Goal: Task Accomplishment & Management: Manage account settings

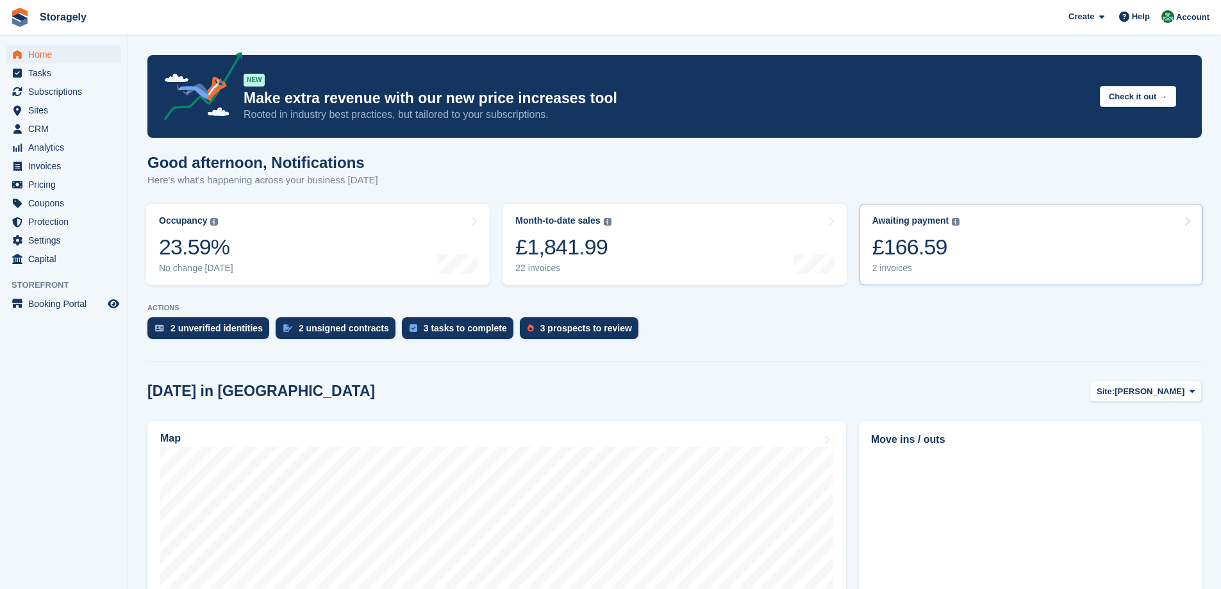
click at [945, 251] on div "£166.59" at bounding box center [917, 247] width 88 height 26
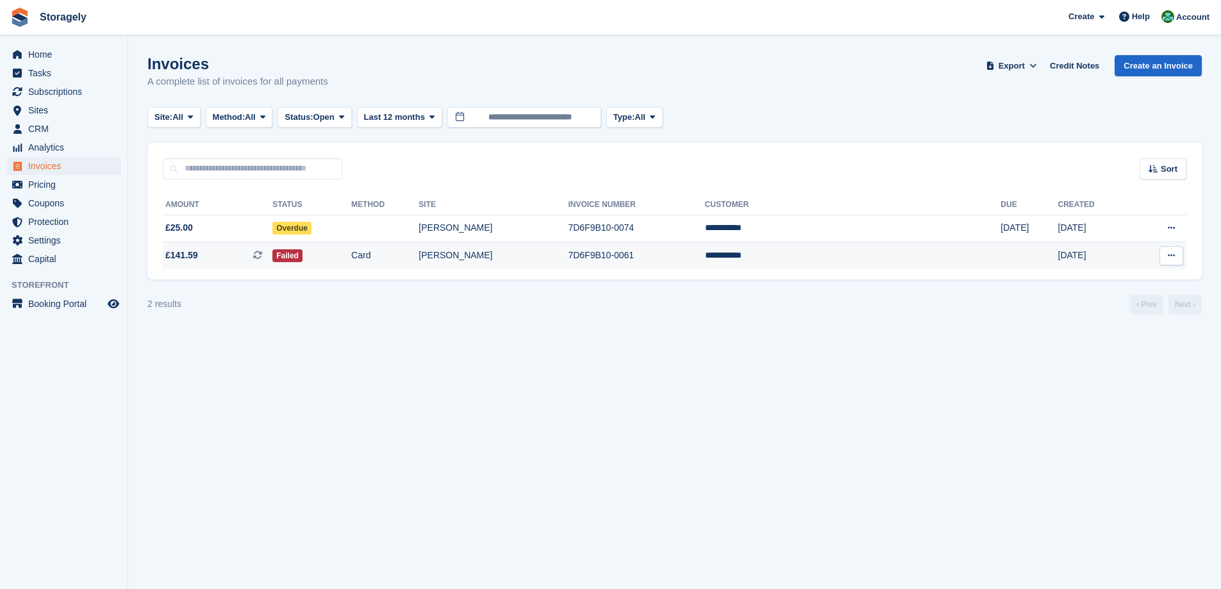
click at [249, 257] on span "£141.59 This is a recurring subscription invoice. This is a recurring subscript…" at bounding box center [218, 255] width 110 height 13
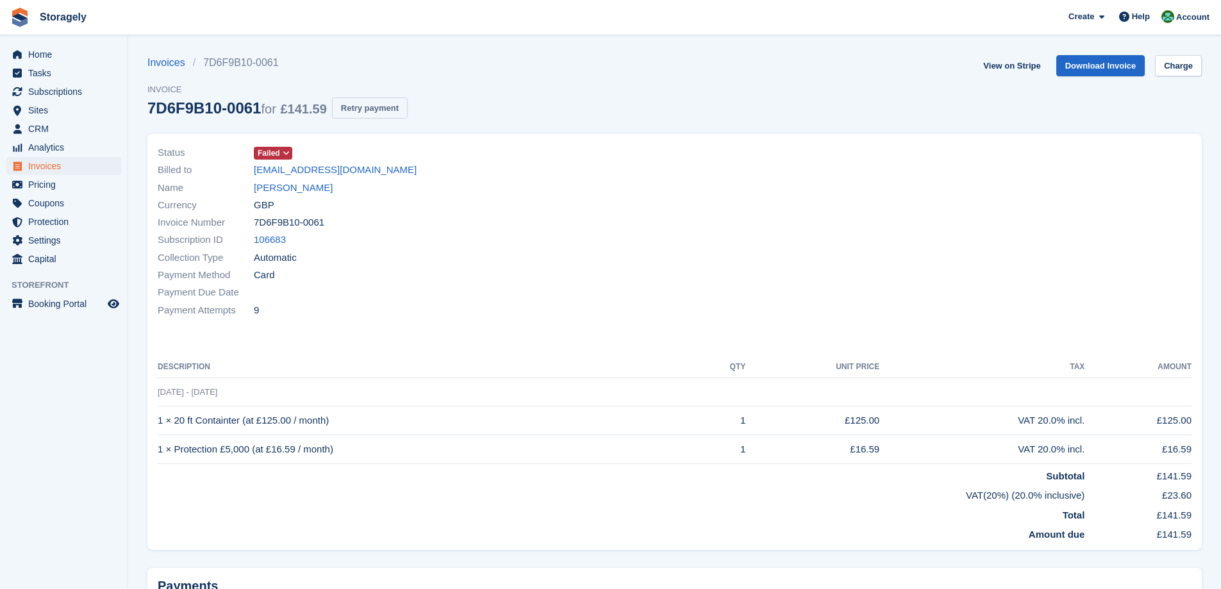
click at [365, 113] on button "Retry payment" at bounding box center [370, 107] width 76 height 21
click at [294, 188] on link "Aaron Masih" at bounding box center [293, 188] width 79 height 15
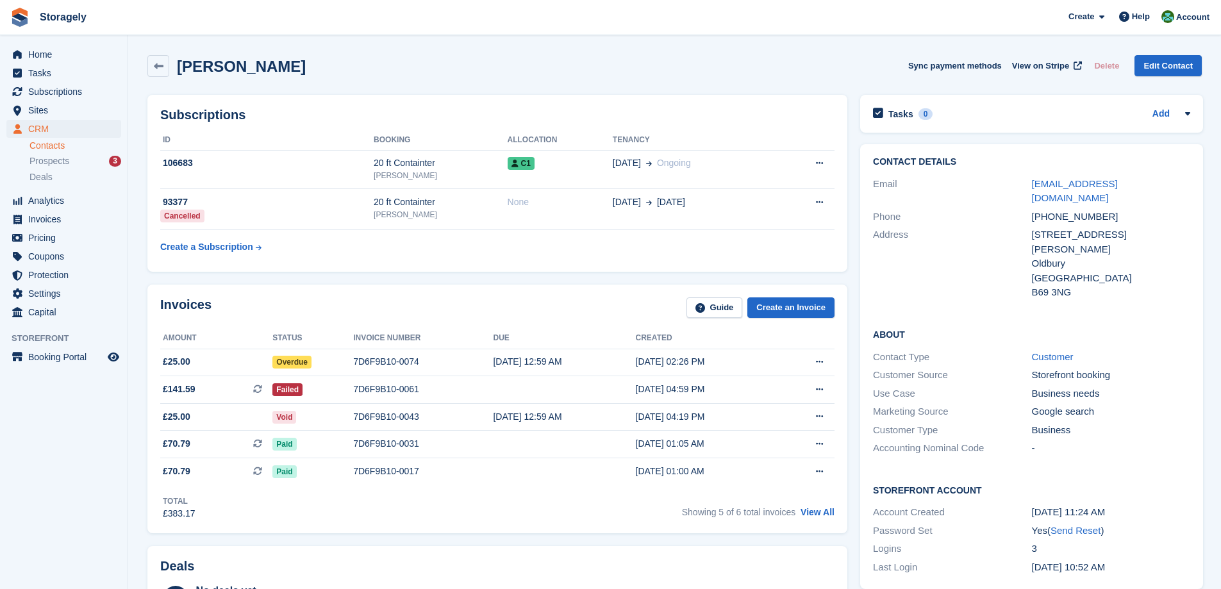
click at [439, 275] on div "Subscriptions ID Booking Allocation Tenancy 106683 20 ft Containter Dudley C1 0…" at bounding box center [497, 183] width 713 height 190
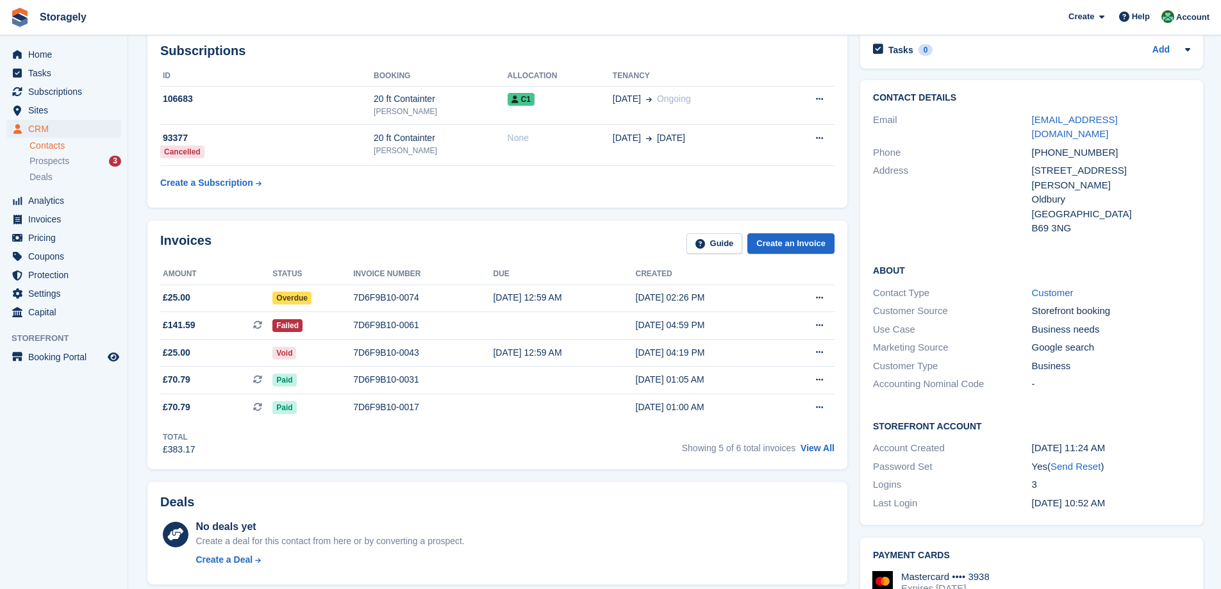
click at [443, 235] on div "Invoices Guide Create an Invoice" at bounding box center [497, 247] width 674 height 29
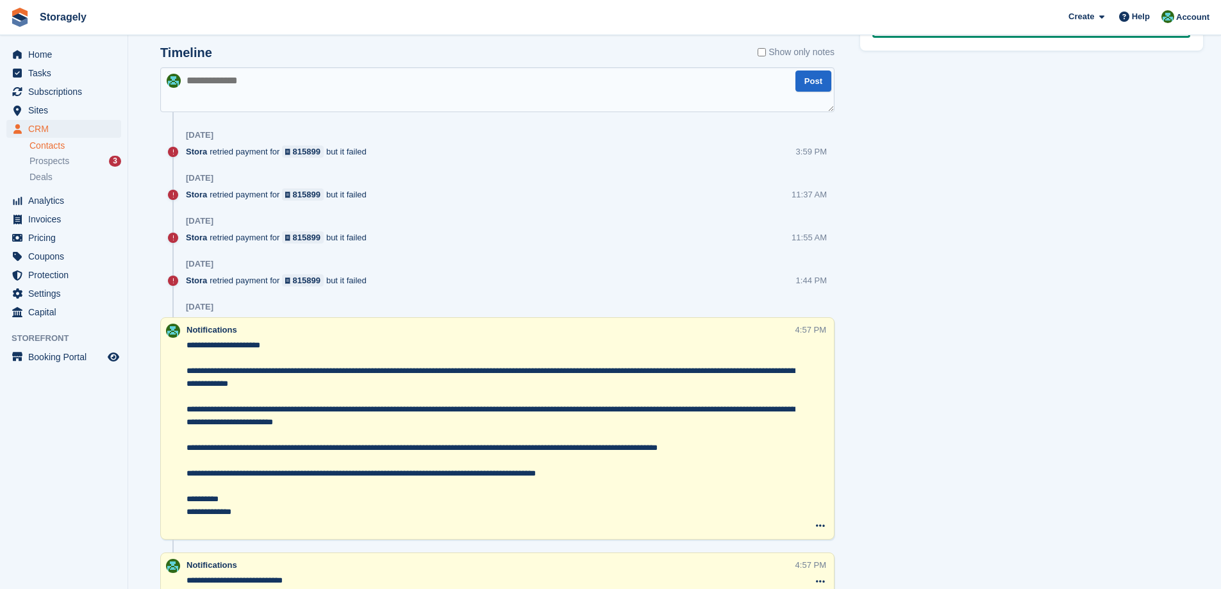
scroll to position [321, 0]
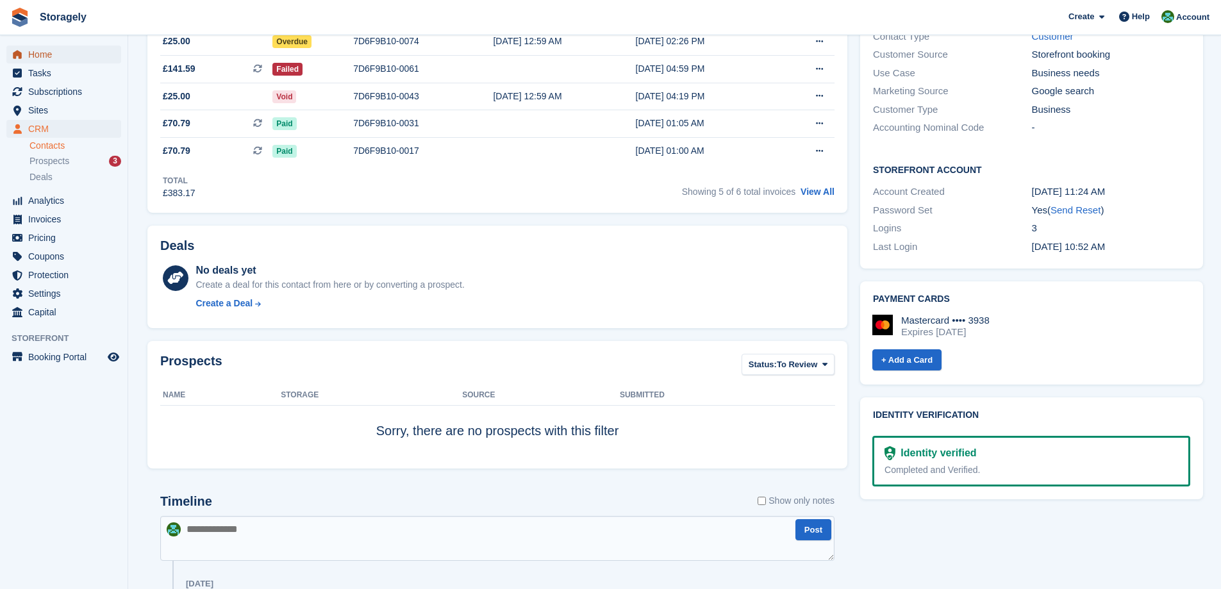
click at [29, 50] on span "Home" at bounding box center [66, 55] width 77 height 18
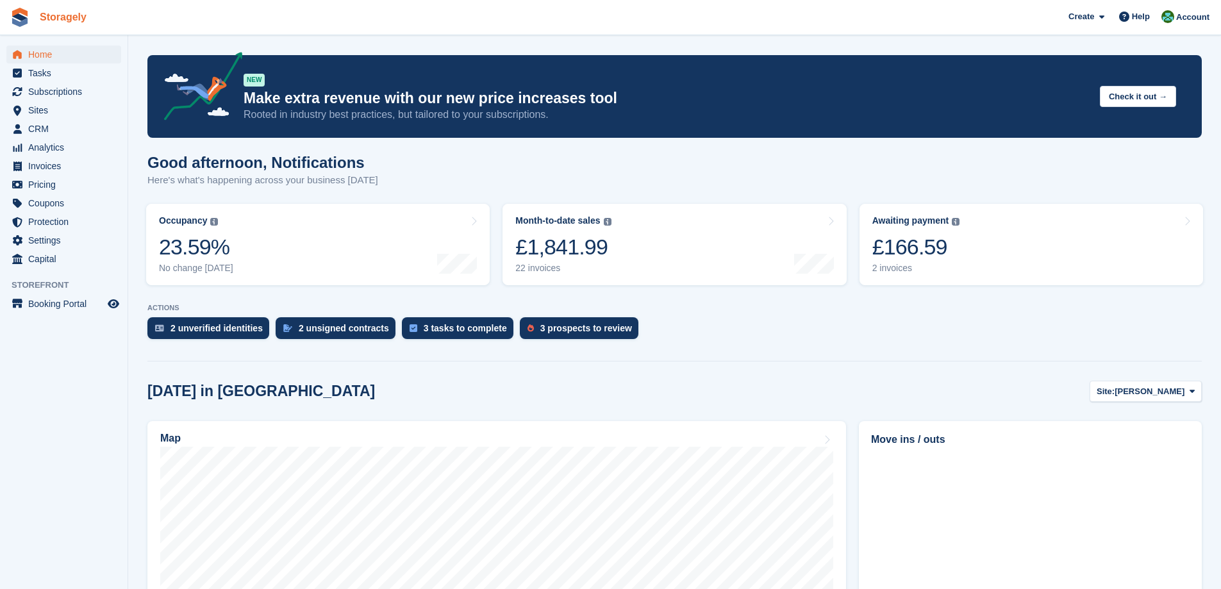
click at [53, 24] on link "Storagely" at bounding box center [63, 16] width 57 height 21
click at [494, 263] on turbo-frame "Occupancy The percentage of all currently allocated units in terms of area. Inc…" at bounding box center [318, 244] width 356 height 94
click at [73, 71] on span "Tasks" at bounding box center [66, 73] width 77 height 18
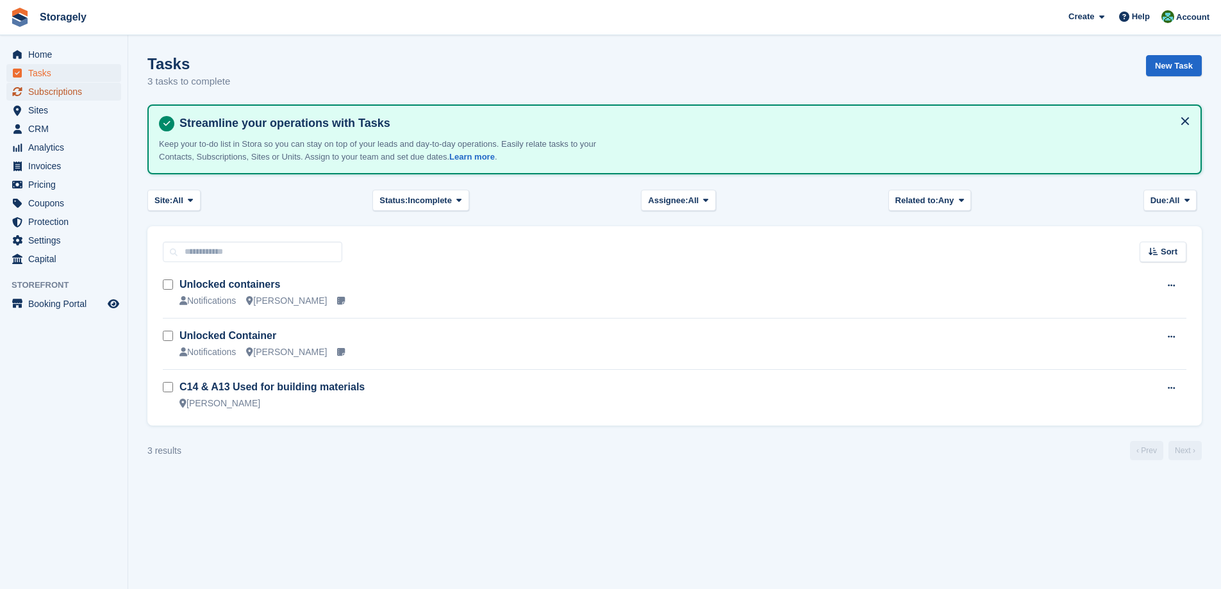
click at [46, 96] on span "Subscriptions" at bounding box center [66, 92] width 77 height 18
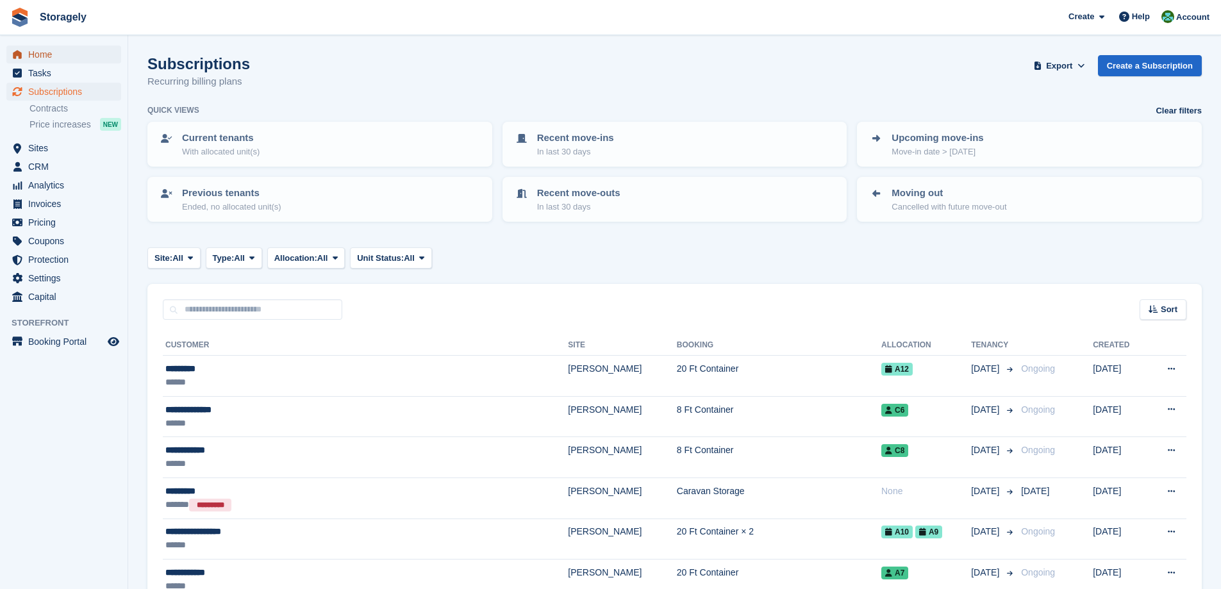
click at [62, 59] on span "Home" at bounding box center [66, 55] width 77 height 18
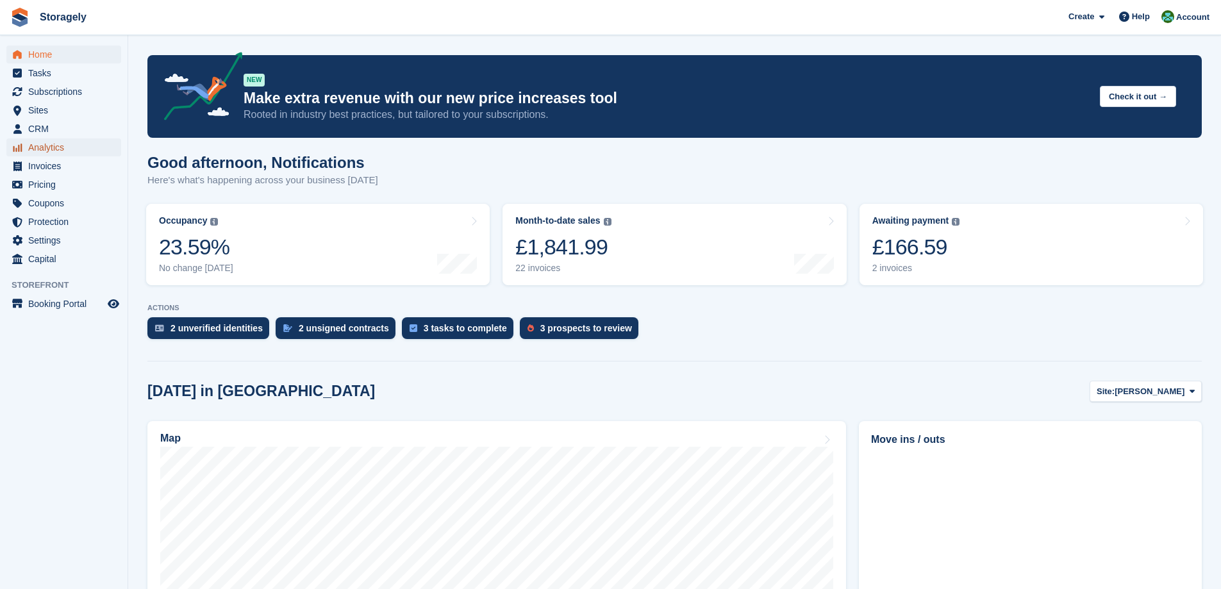
click at [70, 142] on span "Analytics" at bounding box center [66, 147] width 77 height 18
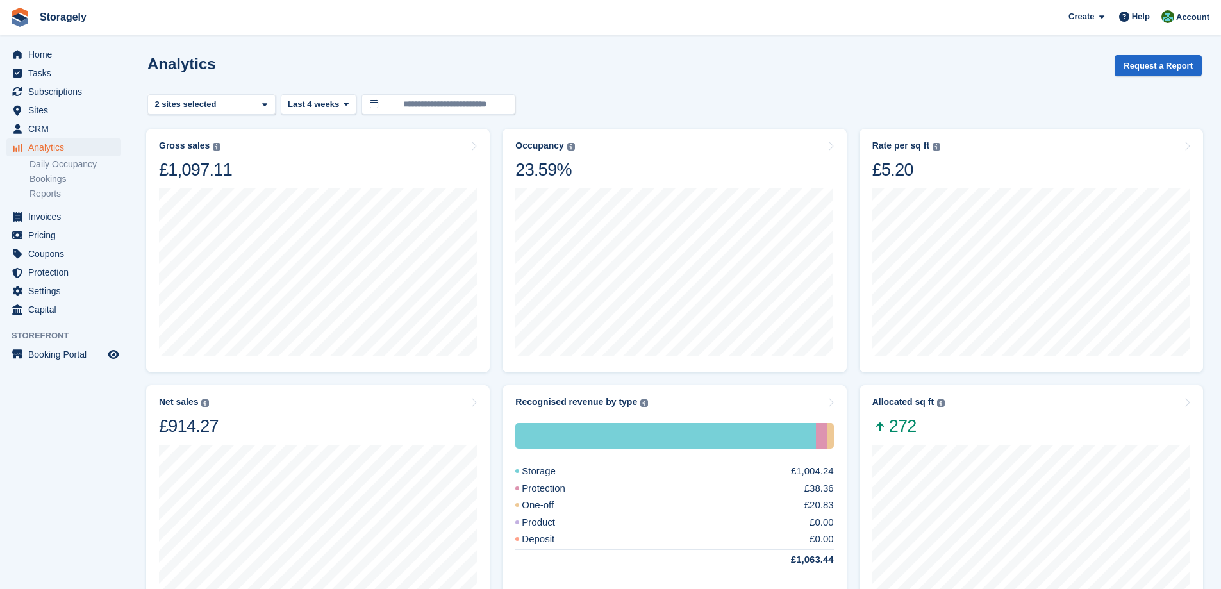
click at [849, 296] on turbo-frame "Occupancy Percentage of all allocated units in terms of area. Includes units wi…" at bounding box center [674, 250] width 356 height 256
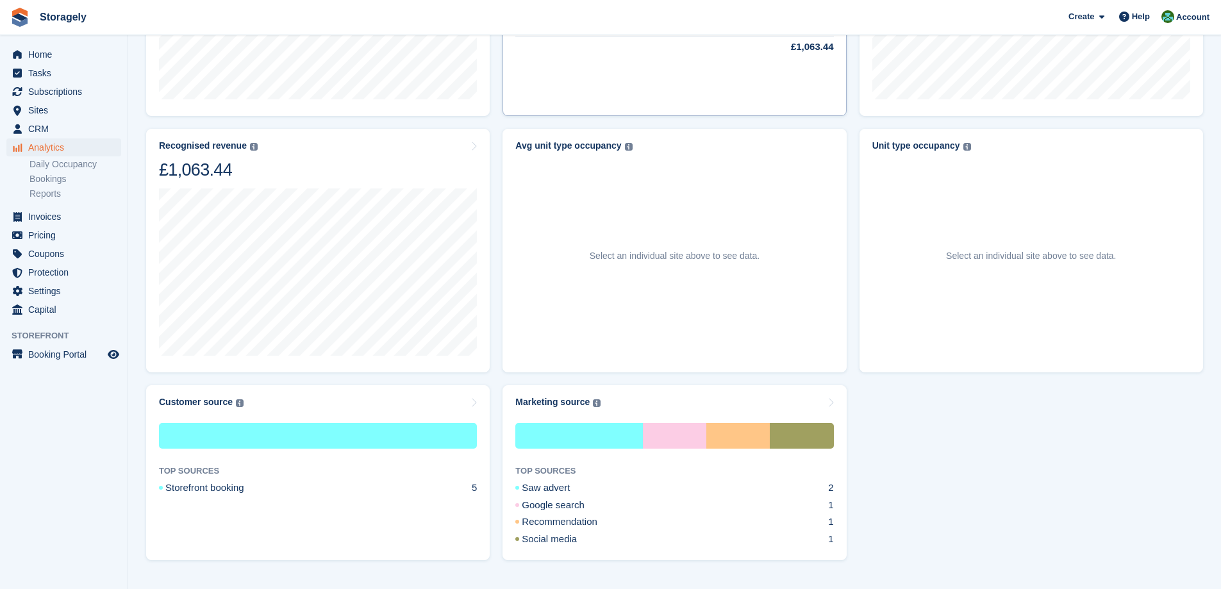
scroll to position [540, 0]
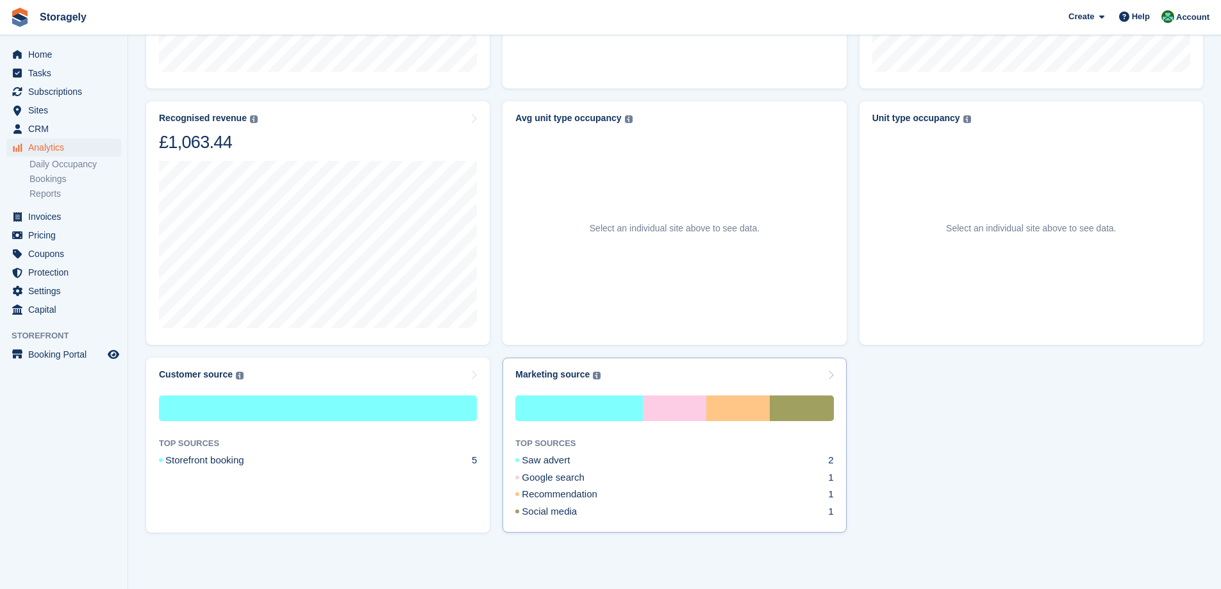
click at [640, 368] on div "Marketing source The marketing source of previous or current customers. TOP SOU…" at bounding box center [675, 445] width 344 height 175
click at [563, 375] on div "Marketing source" at bounding box center [552, 374] width 74 height 11
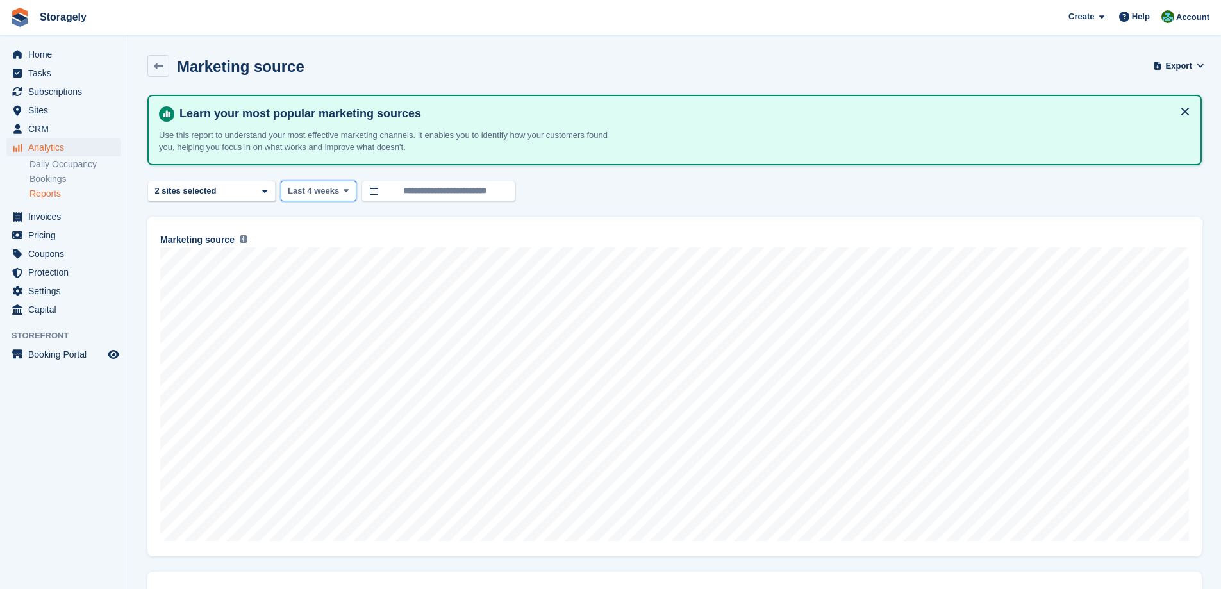
click at [326, 187] on span "Last 4 weeks" at bounding box center [313, 191] width 51 height 13
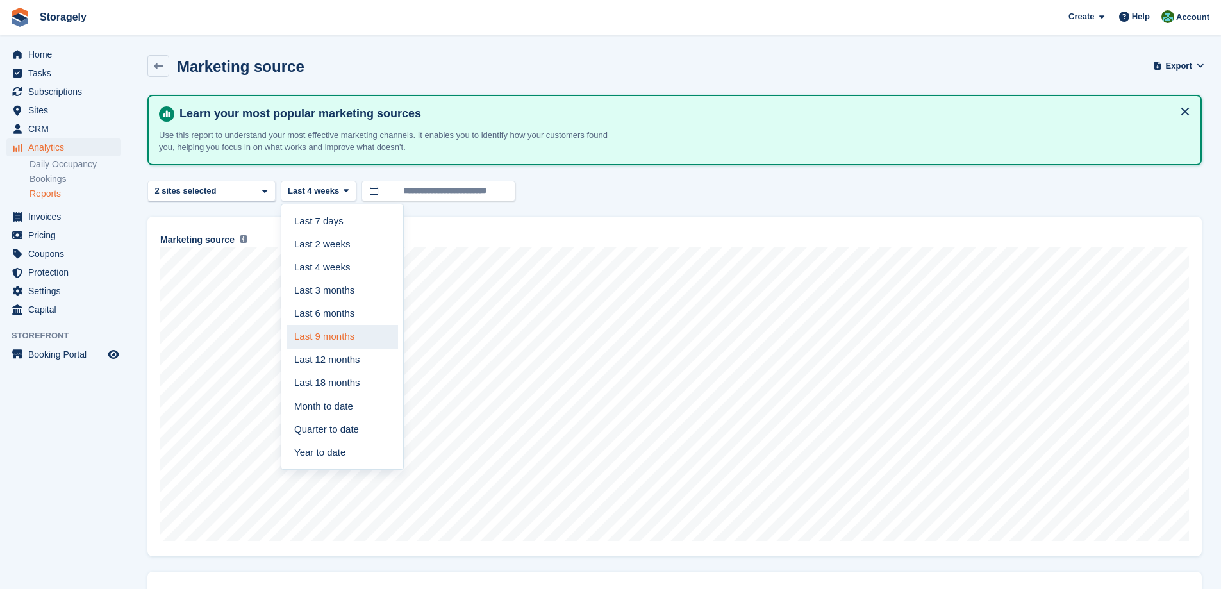
click at [353, 337] on link "Last 9 months" at bounding box center [343, 336] width 112 height 23
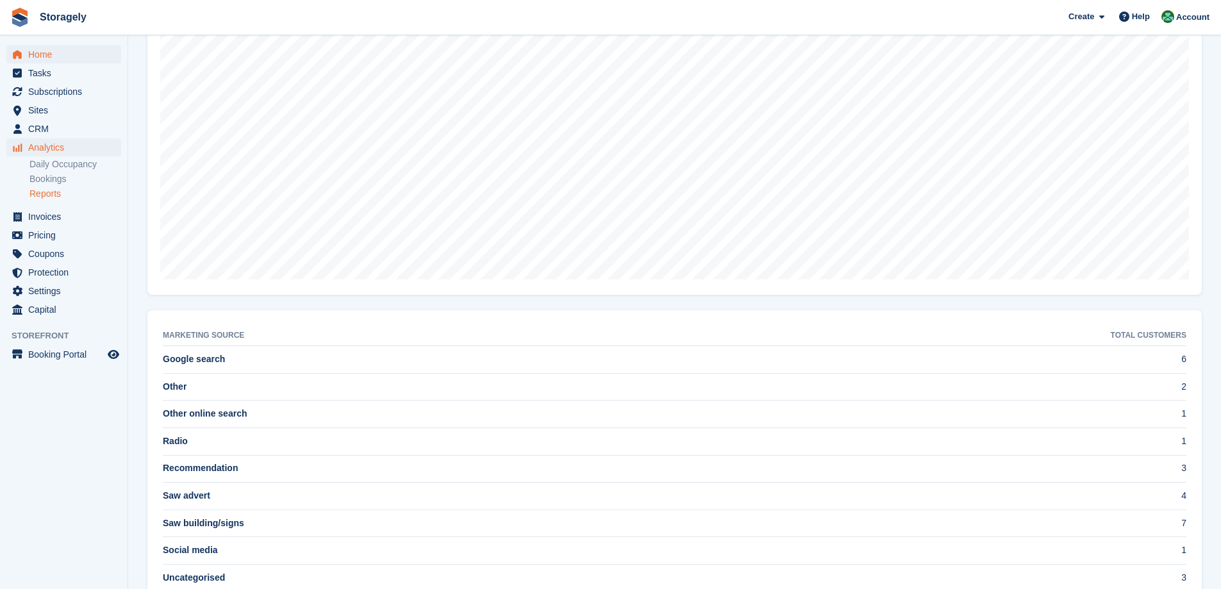
scroll to position [197, 0]
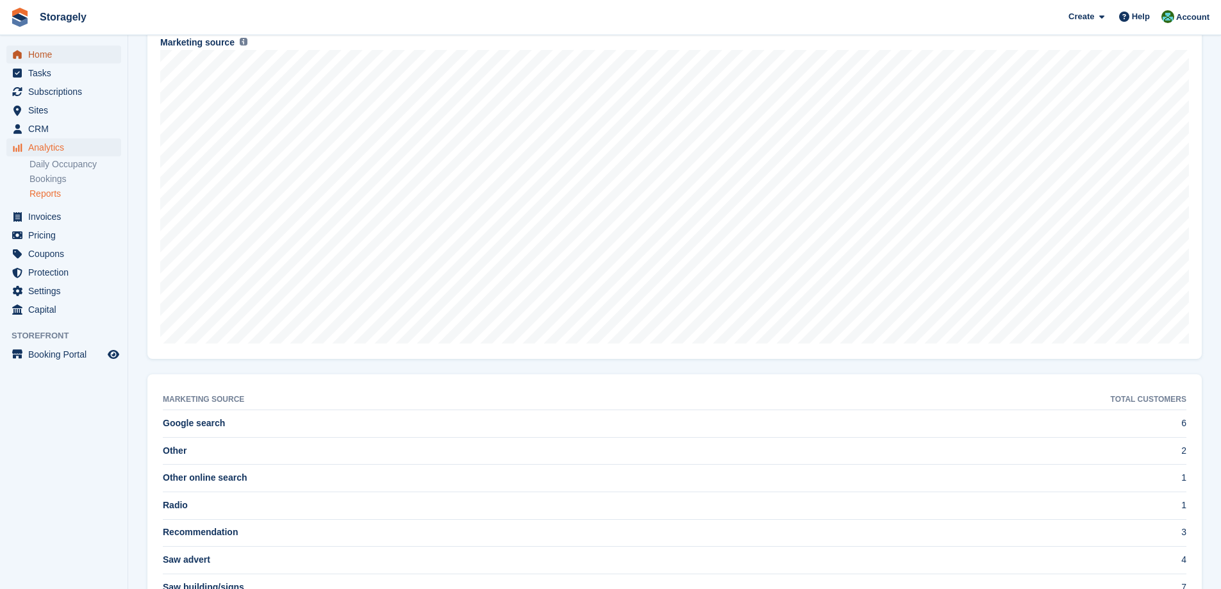
click at [74, 53] on span "Home" at bounding box center [66, 55] width 77 height 18
